Goal: Task Accomplishment & Management: Manage account settings

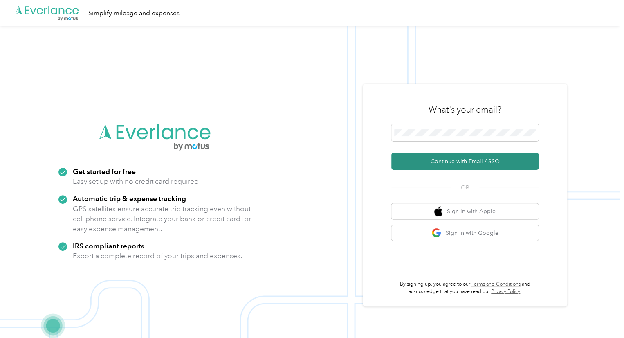
click at [463, 161] on button "Continue with Email / SSO" at bounding box center [464, 161] width 147 height 17
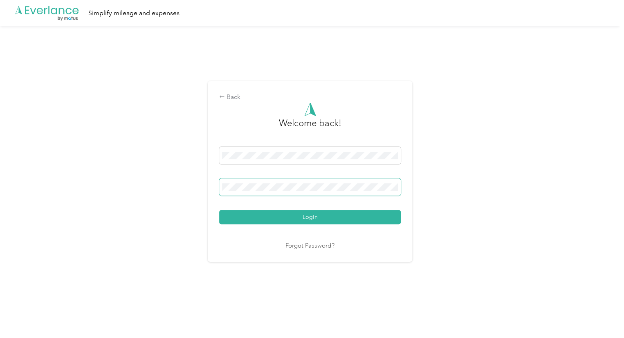
click at [219, 210] on button "Login" at bounding box center [310, 217] width 182 height 14
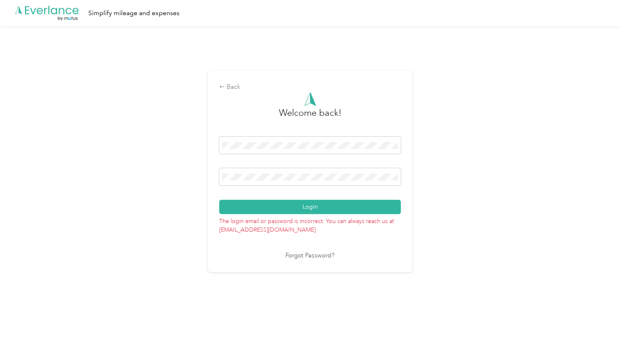
click at [219, 200] on button "Login" at bounding box center [310, 207] width 182 height 14
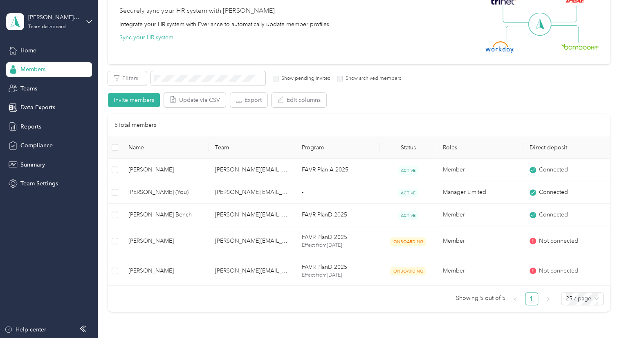
scroll to position [83, 0]
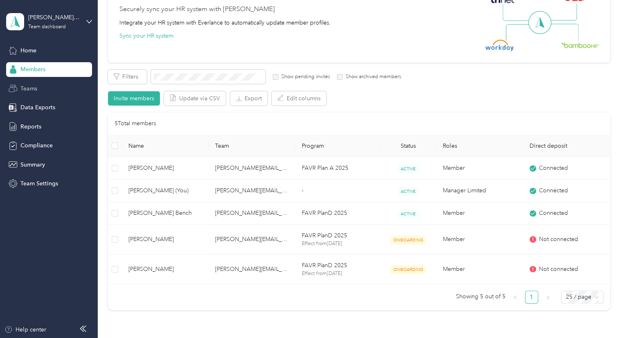
click at [28, 89] on span "Teams" at bounding box center [28, 88] width 17 height 9
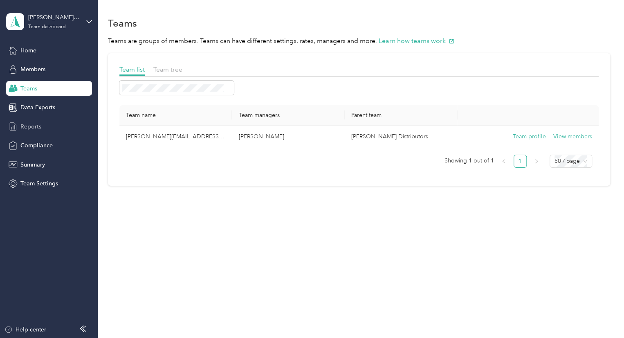
click at [34, 127] on span "Reports" at bounding box center [30, 126] width 21 height 9
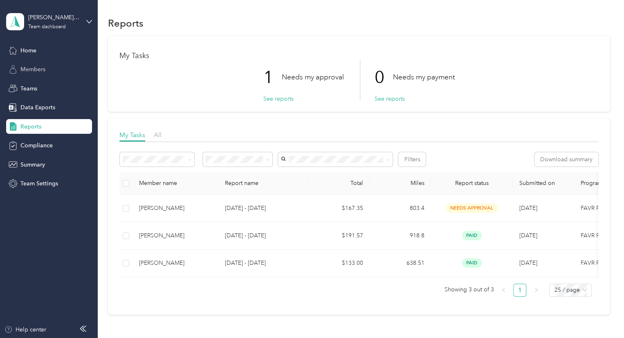
click at [30, 66] on span "Members" at bounding box center [32, 69] width 25 height 9
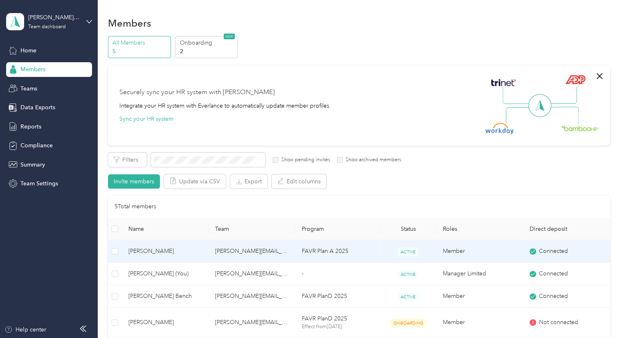
click at [140, 252] on span "[PERSON_NAME]" at bounding box center [165, 251] width 74 height 9
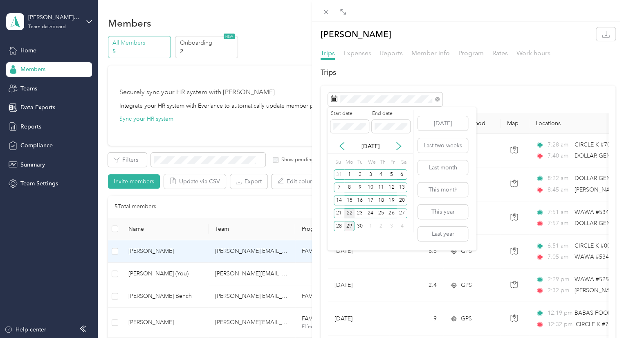
click at [346, 214] on div "22" at bounding box center [349, 213] width 11 height 10
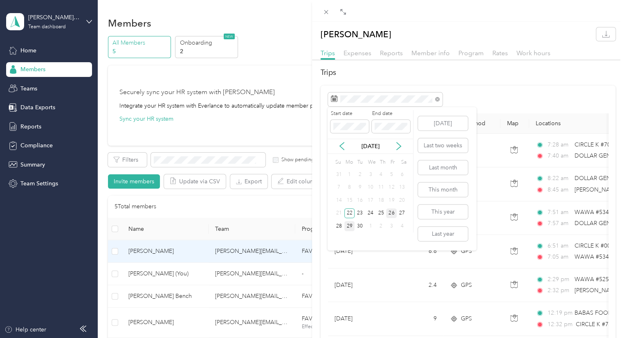
click at [393, 213] on div "26" at bounding box center [391, 213] width 11 height 10
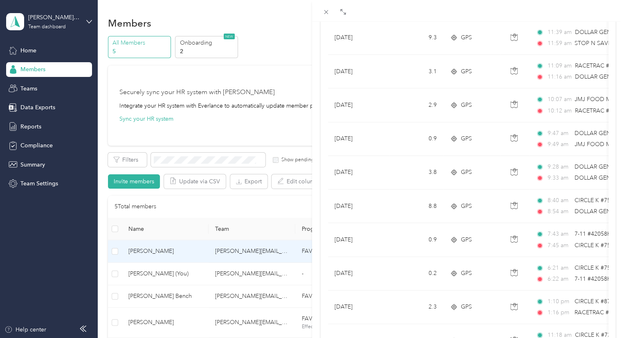
scroll to position [704, 0]
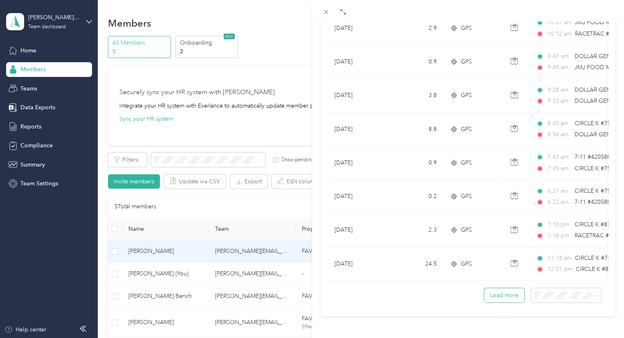
click at [490, 288] on button "Load more" at bounding box center [504, 295] width 40 height 14
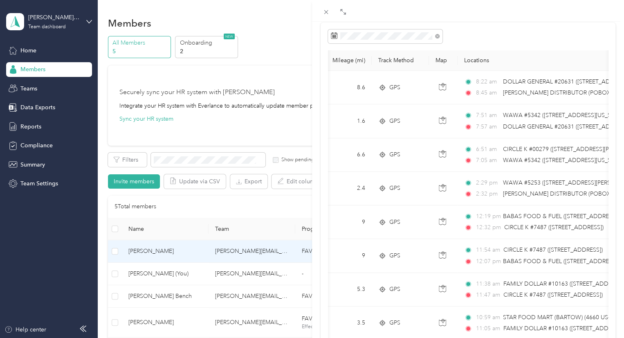
scroll to position [58, 0]
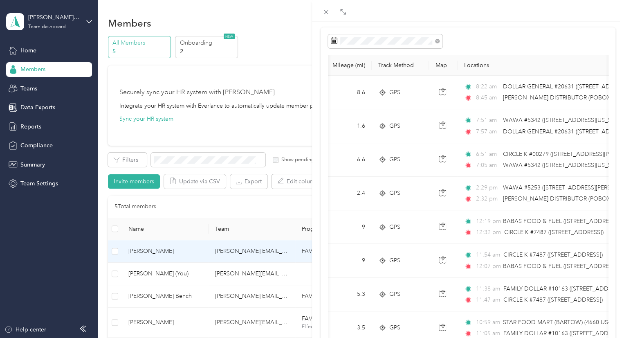
click at [159, 297] on div "[PERSON_NAME] Trips Expenses Reports Member info Program Rates Work hours Trips…" at bounding box center [312, 169] width 624 height 338
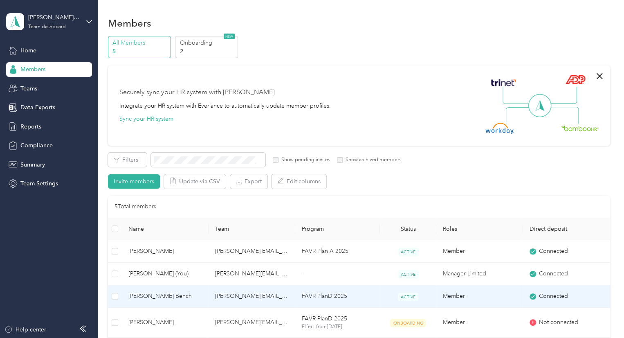
click at [159, 295] on span "[PERSON_NAME] Bench" at bounding box center [165, 296] width 74 height 9
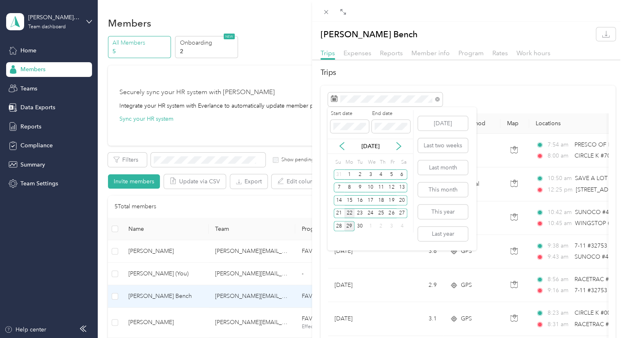
click at [348, 211] on div "22" at bounding box center [349, 213] width 11 height 10
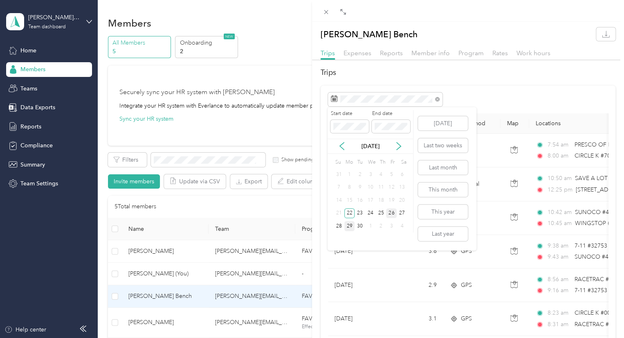
click at [393, 213] on div "26" at bounding box center [391, 213] width 11 height 10
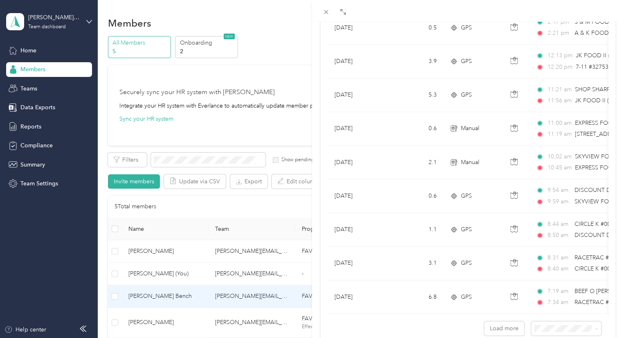
scroll to position [704, 0]
click at [496, 292] on button "Load more" at bounding box center [504, 295] width 40 height 14
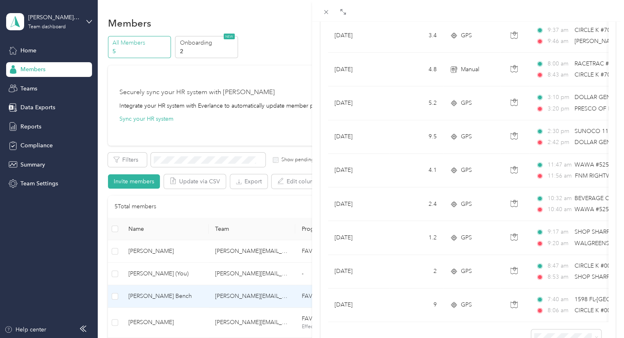
scroll to position [1208, 0]
